Goal: Book appointment/travel/reservation

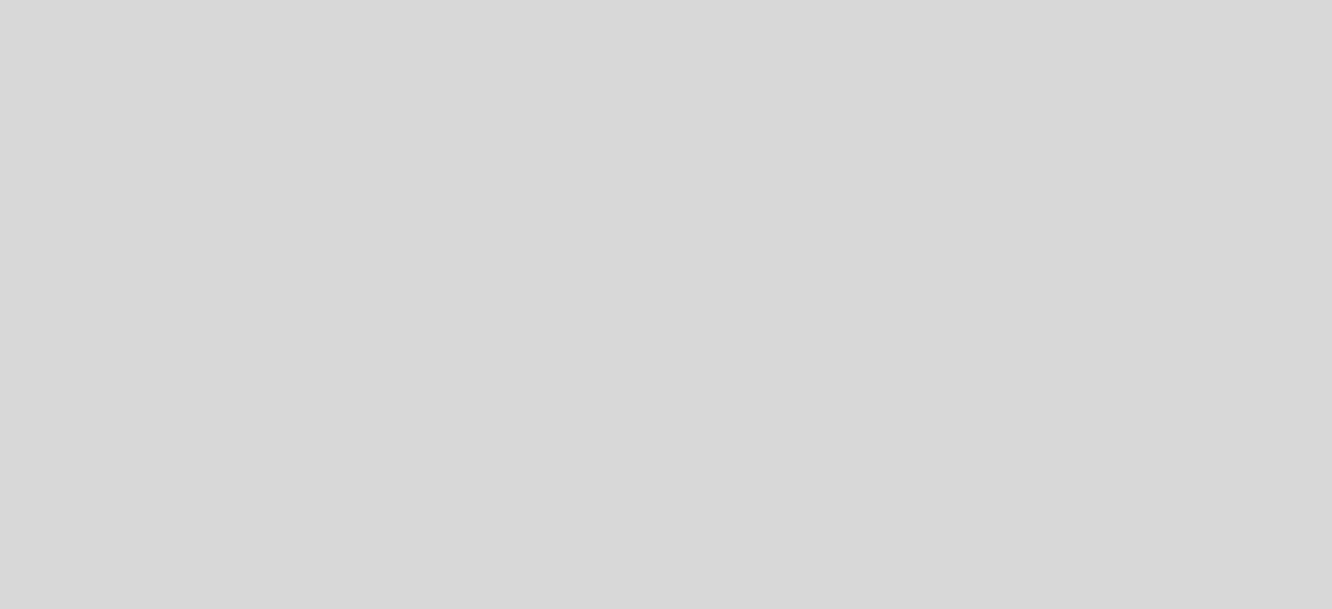
select select "es"
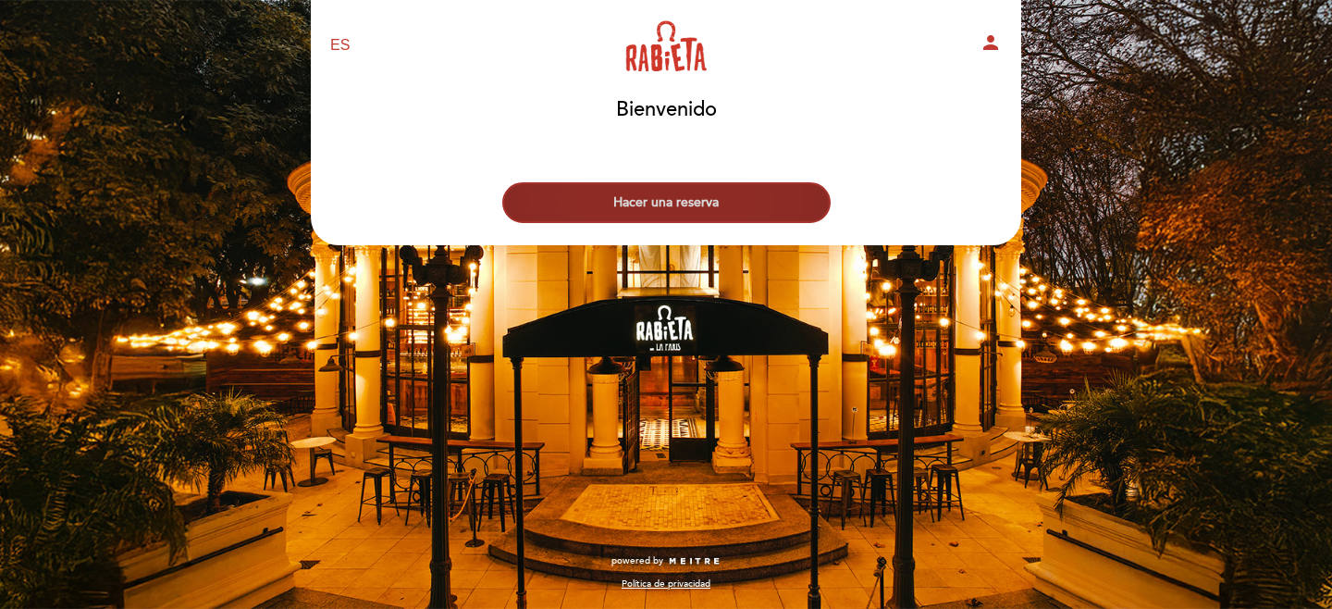
click at [689, 206] on button "Hacer una reserva" at bounding box center [666, 202] width 328 height 41
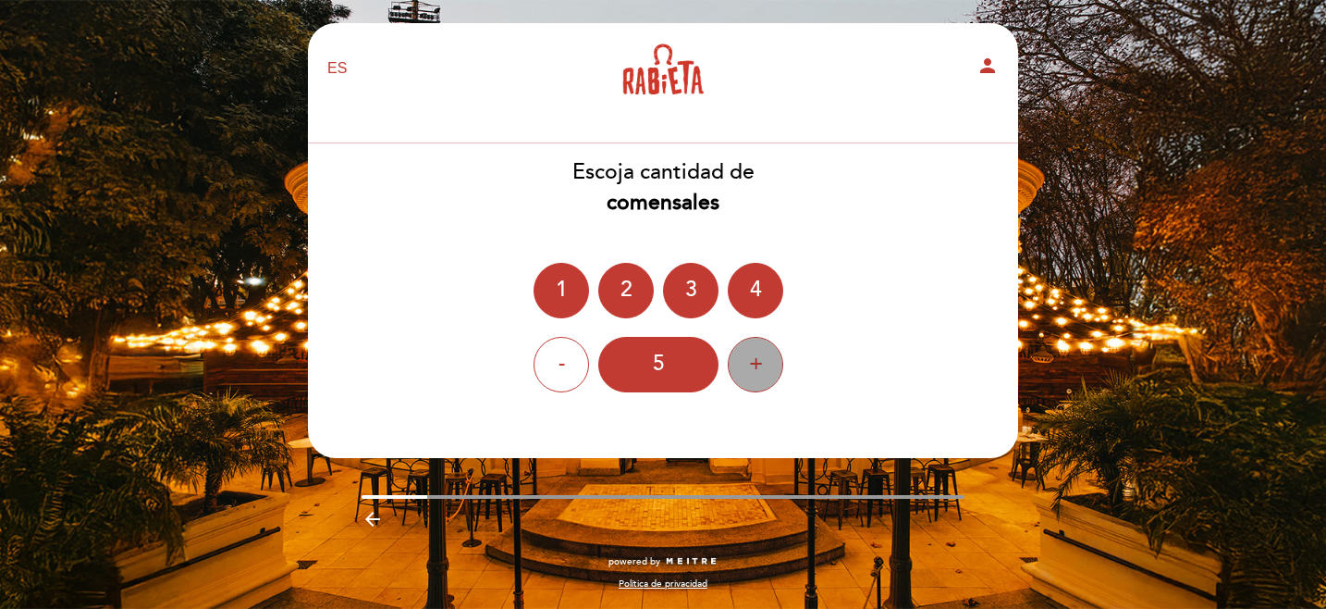
click at [763, 371] on div "+" at bounding box center [755, 364] width 55 height 55
click at [763, 370] on div "+" at bounding box center [755, 364] width 55 height 55
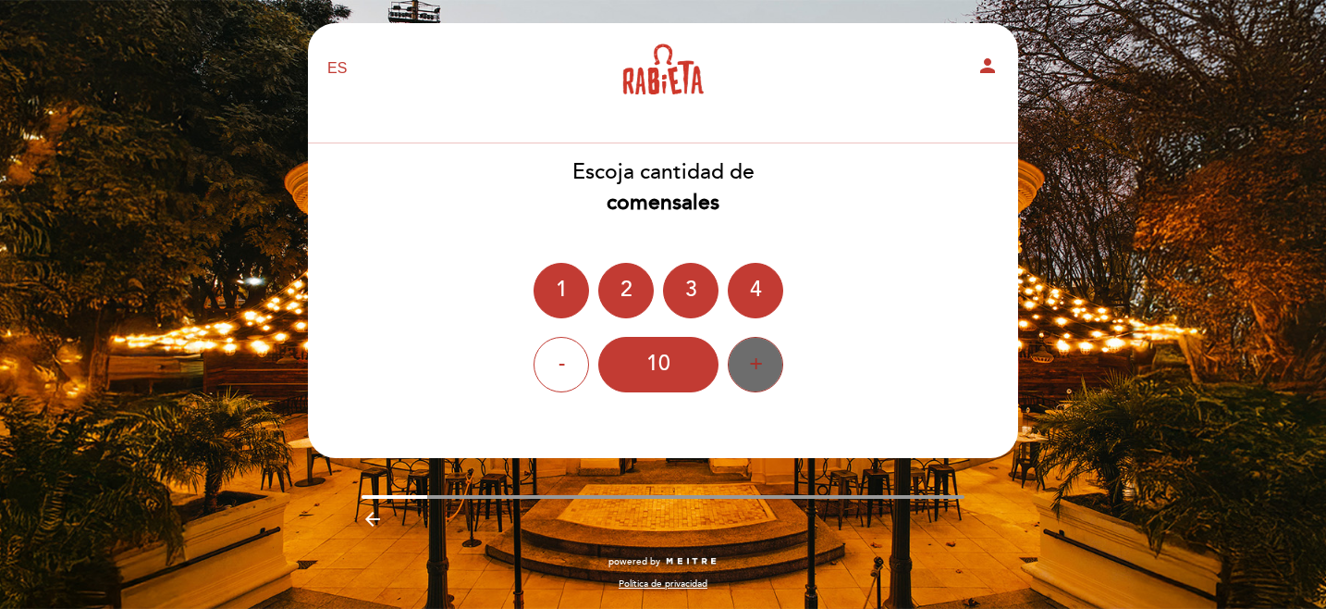
click at [763, 370] on div "+" at bounding box center [755, 364] width 55 height 55
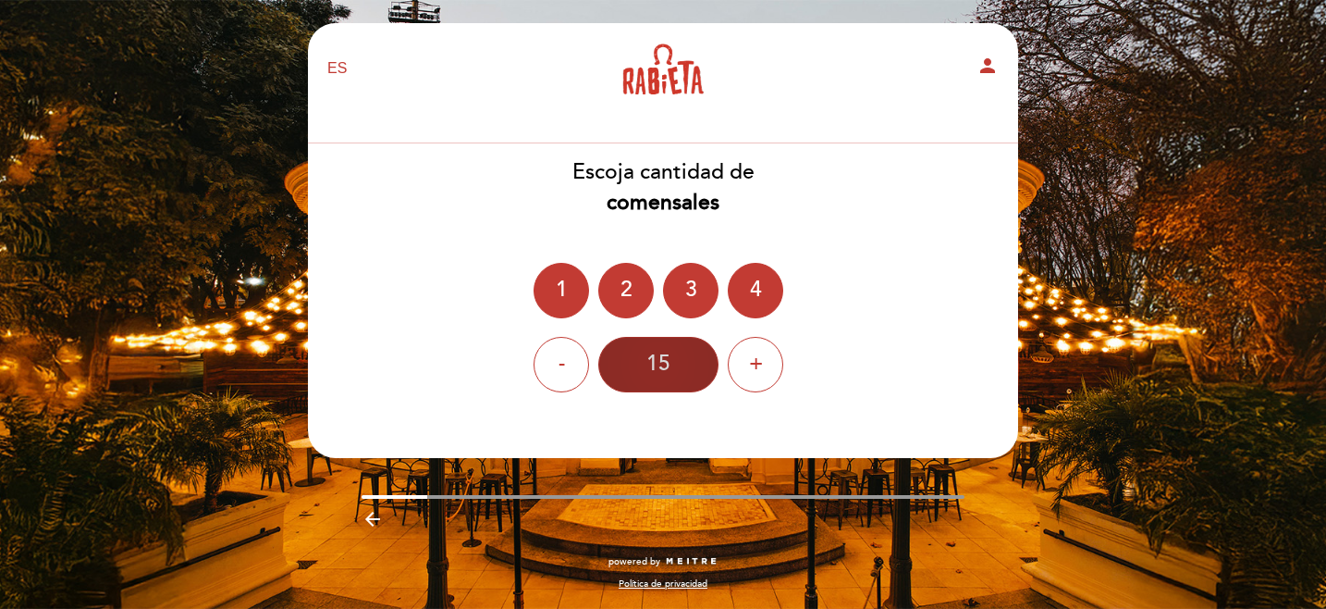
click at [634, 363] on div "15" at bounding box center [658, 364] width 120 height 55
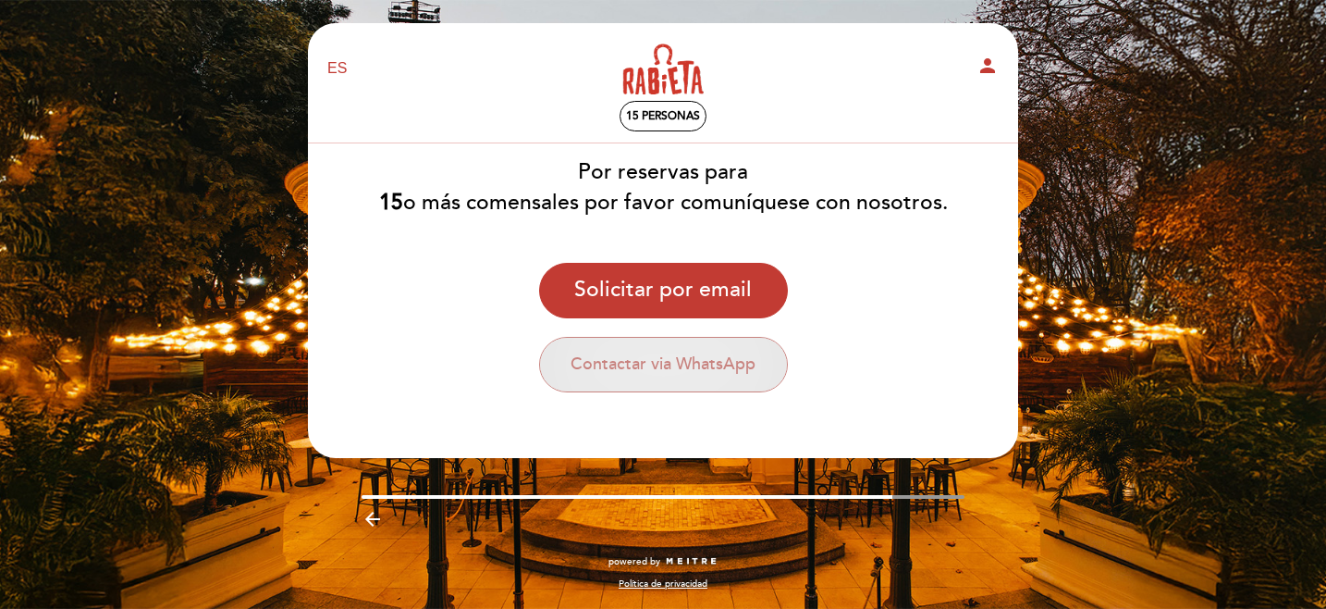
click at [665, 359] on button "Contactar via WhatsApp" at bounding box center [663, 364] width 249 height 55
